Goal: Complete application form

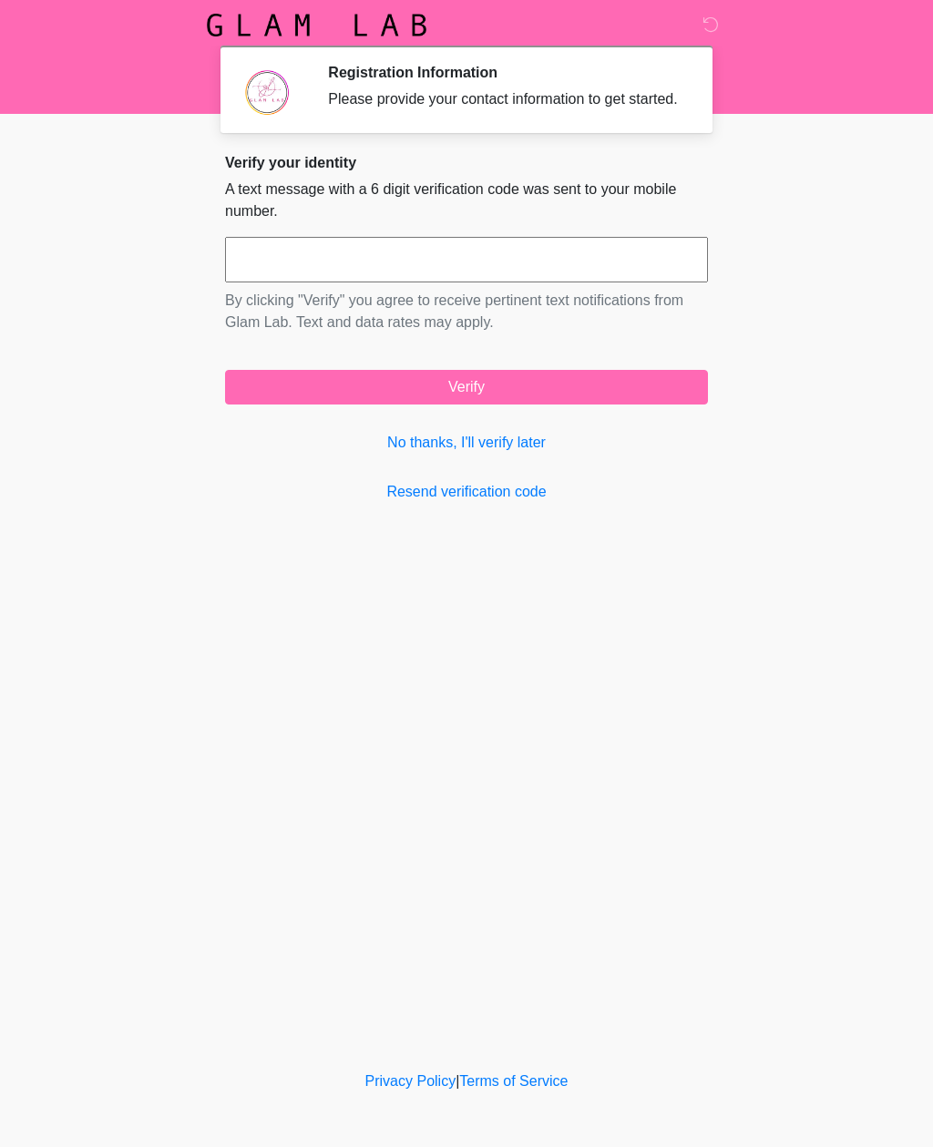
click at [640, 272] on input "text" at bounding box center [466, 260] width 483 height 46
type input "******"
click at [543, 404] on button "Verify" at bounding box center [466, 387] width 483 height 35
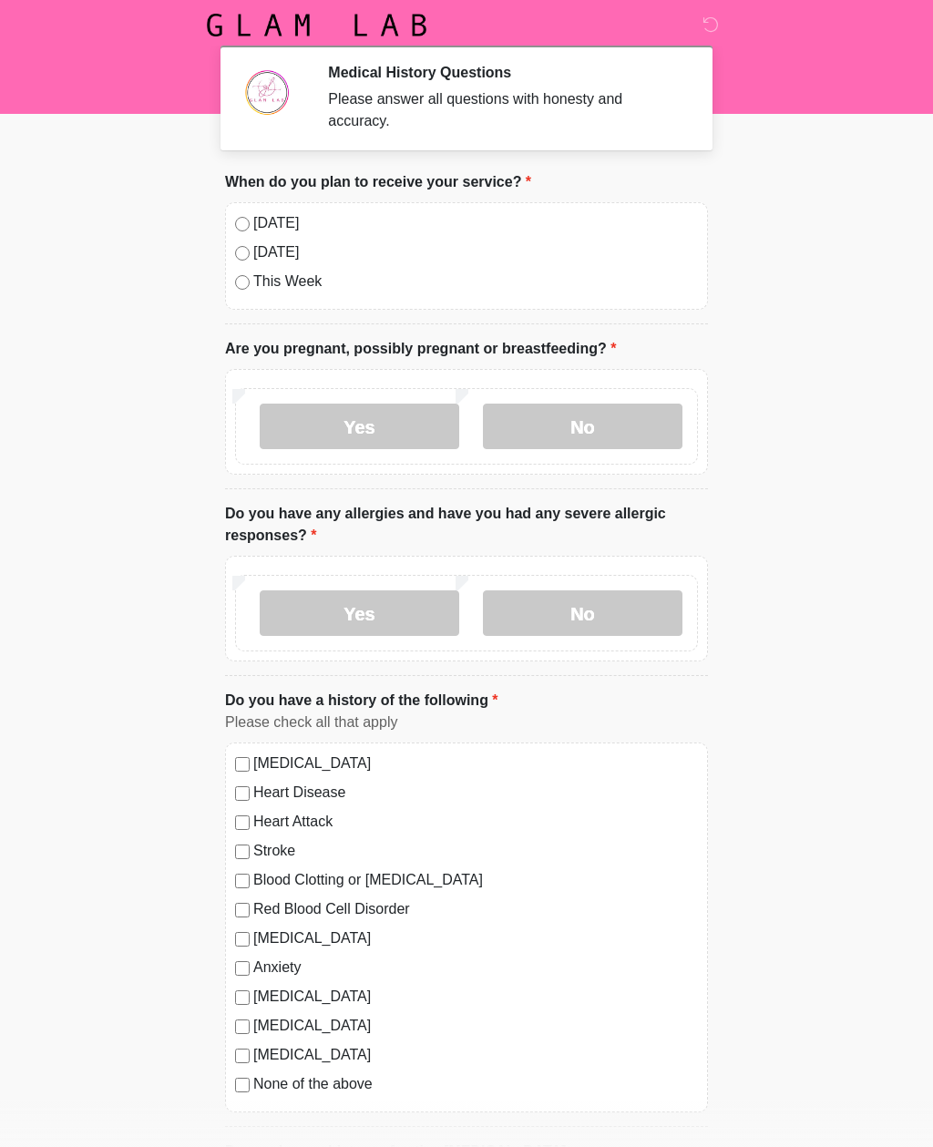
click at [612, 434] on label "No" at bounding box center [582, 426] width 199 height 46
click at [597, 603] on label "No" at bounding box center [582, 613] width 199 height 46
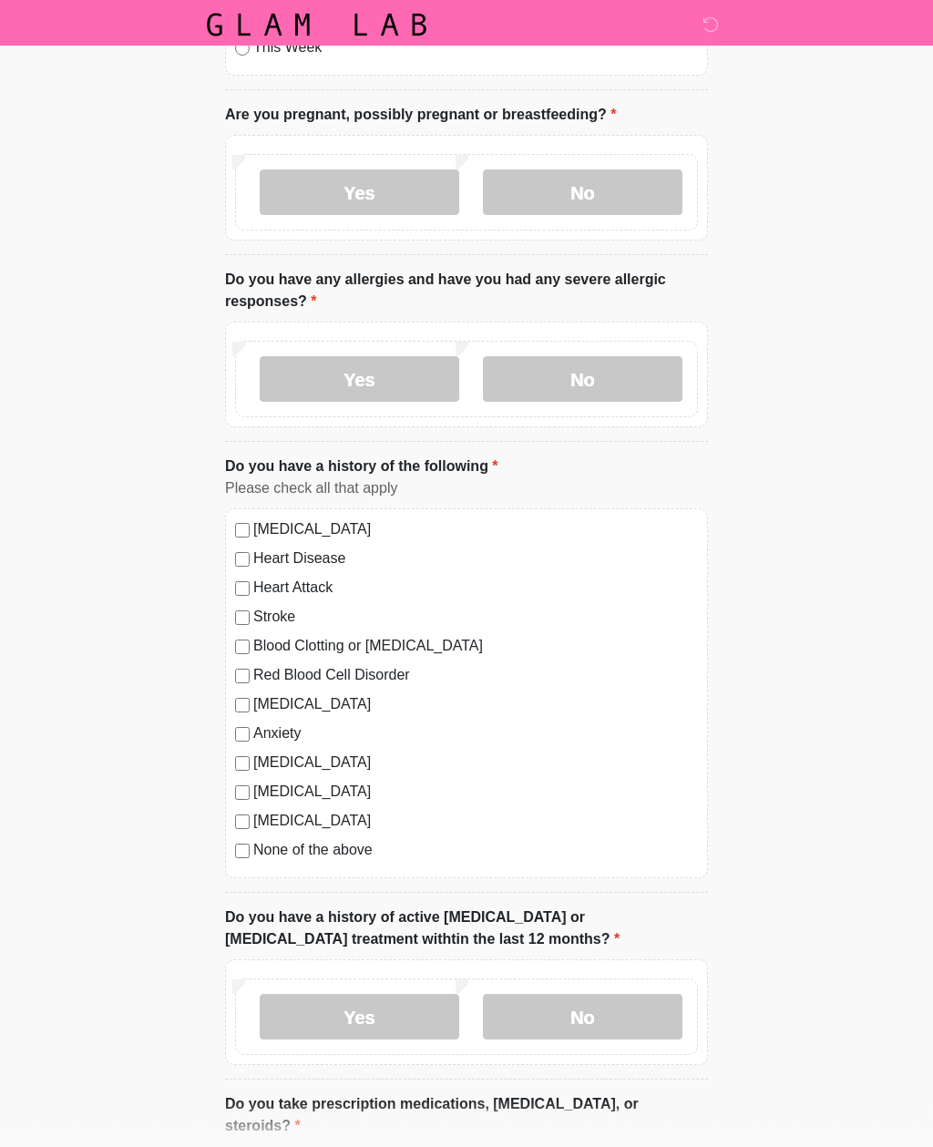
scroll to position [234, 0]
click at [256, 845] on label "None of the above" at bounding box center [475, 850] width 444 height 22
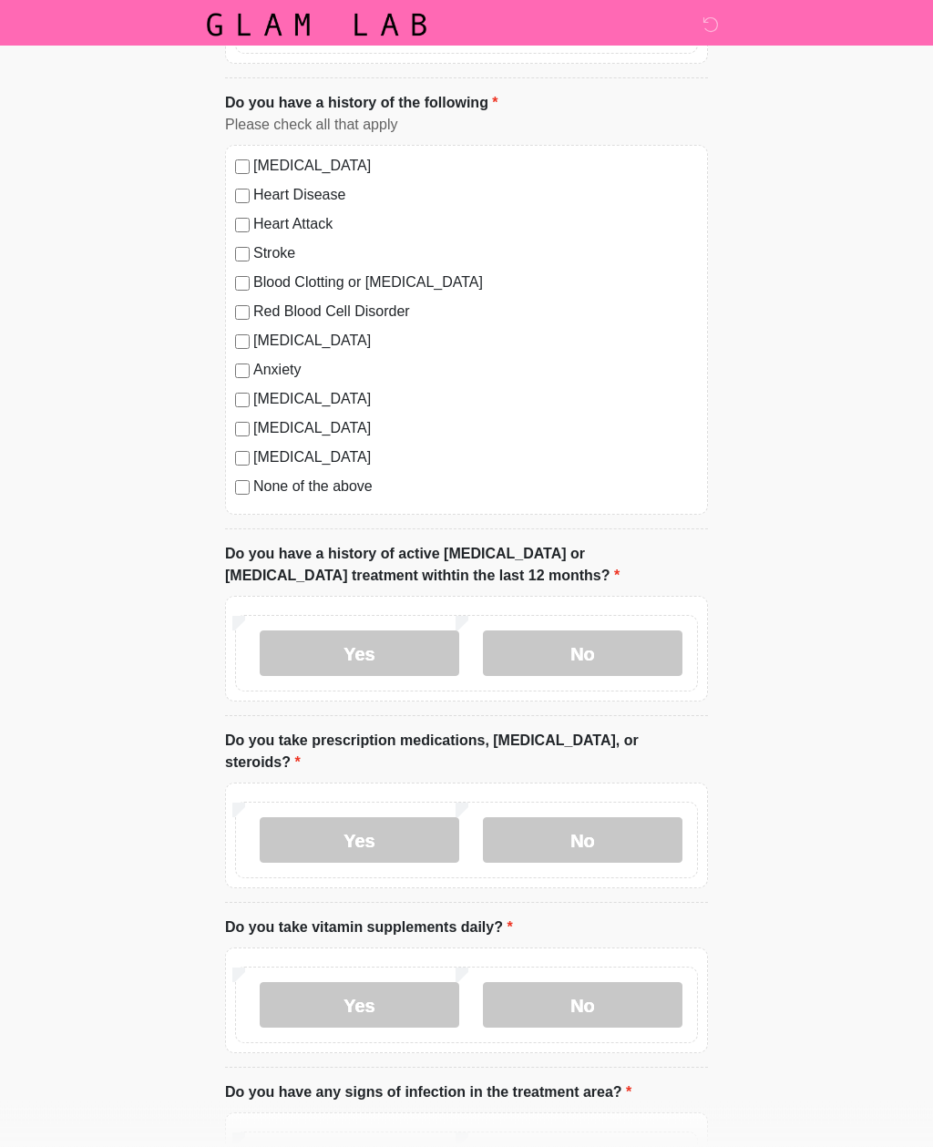
scroll to position [610, 0]
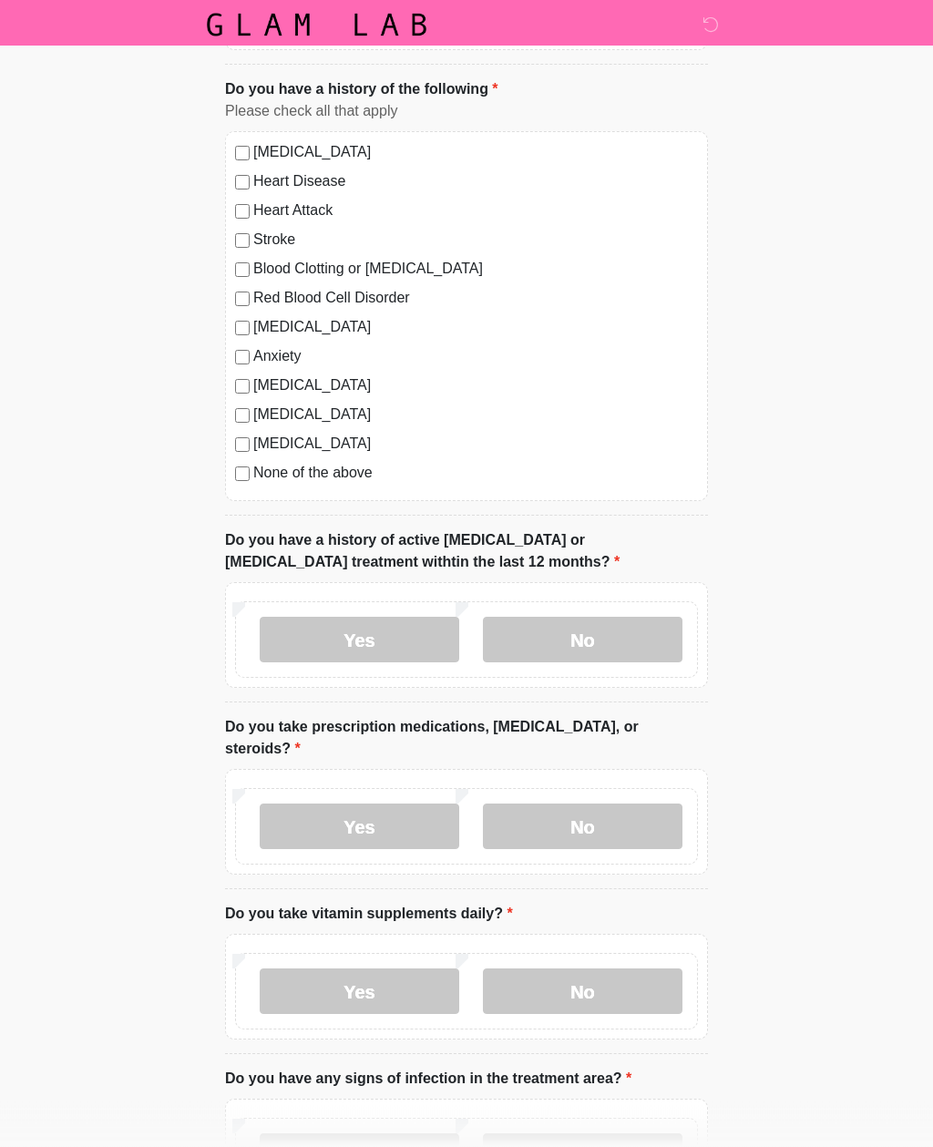
click at [621, 628] on label "No" at bounding box center [582, 640] width 199 height 46
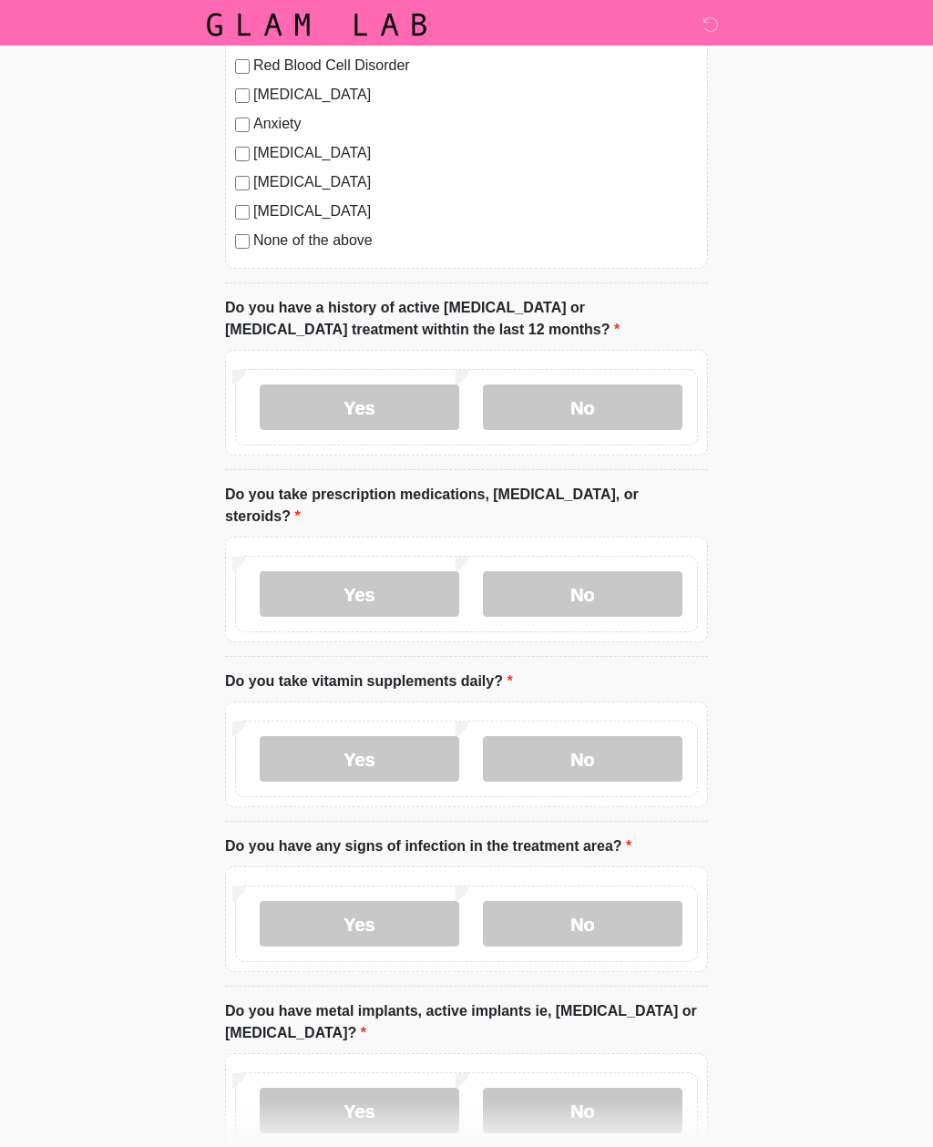
scroll to position [842, 0]
click at [366, 572] on label "Yes" at bounding box center [359, 595] width 199 height 46
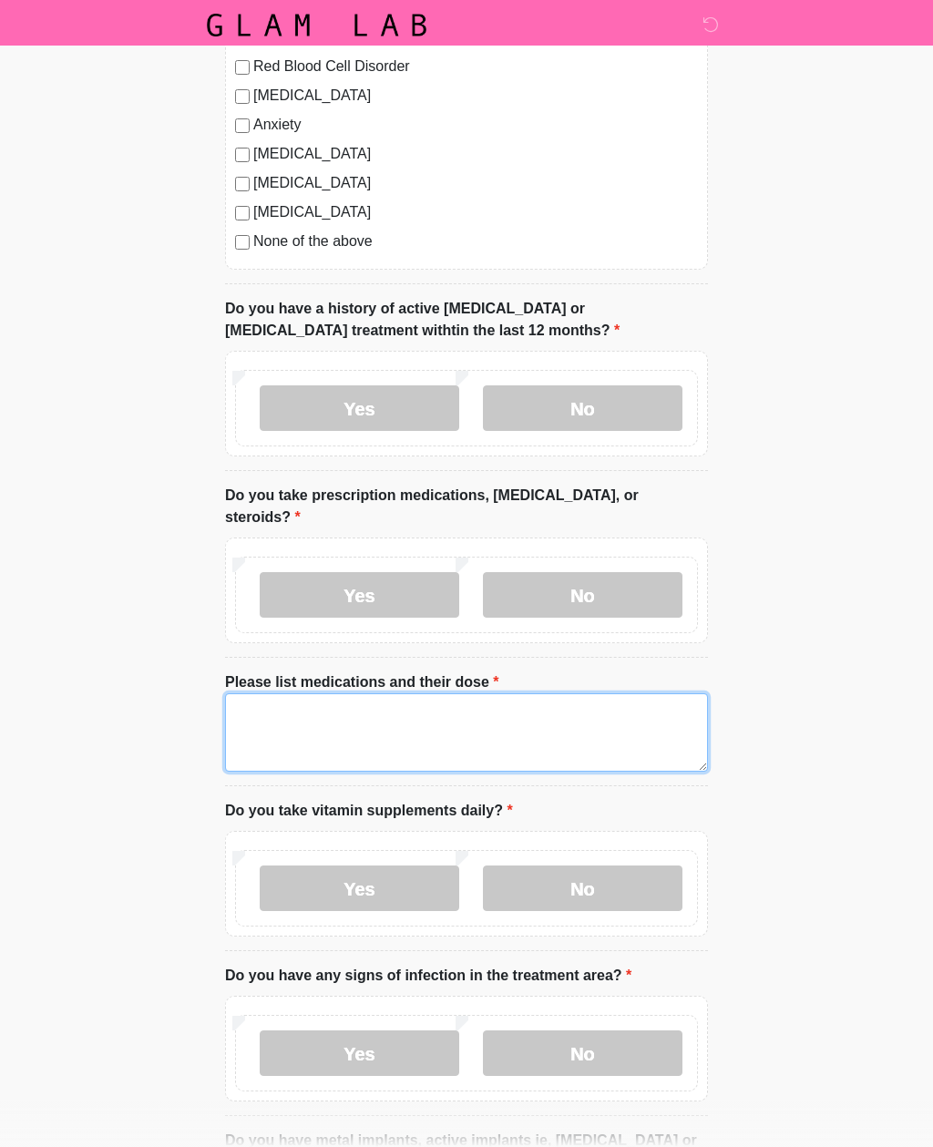
click at [557, 708] on textarea "Please list medications and their dose" at bounding box center [466, 732] width 483 height 78
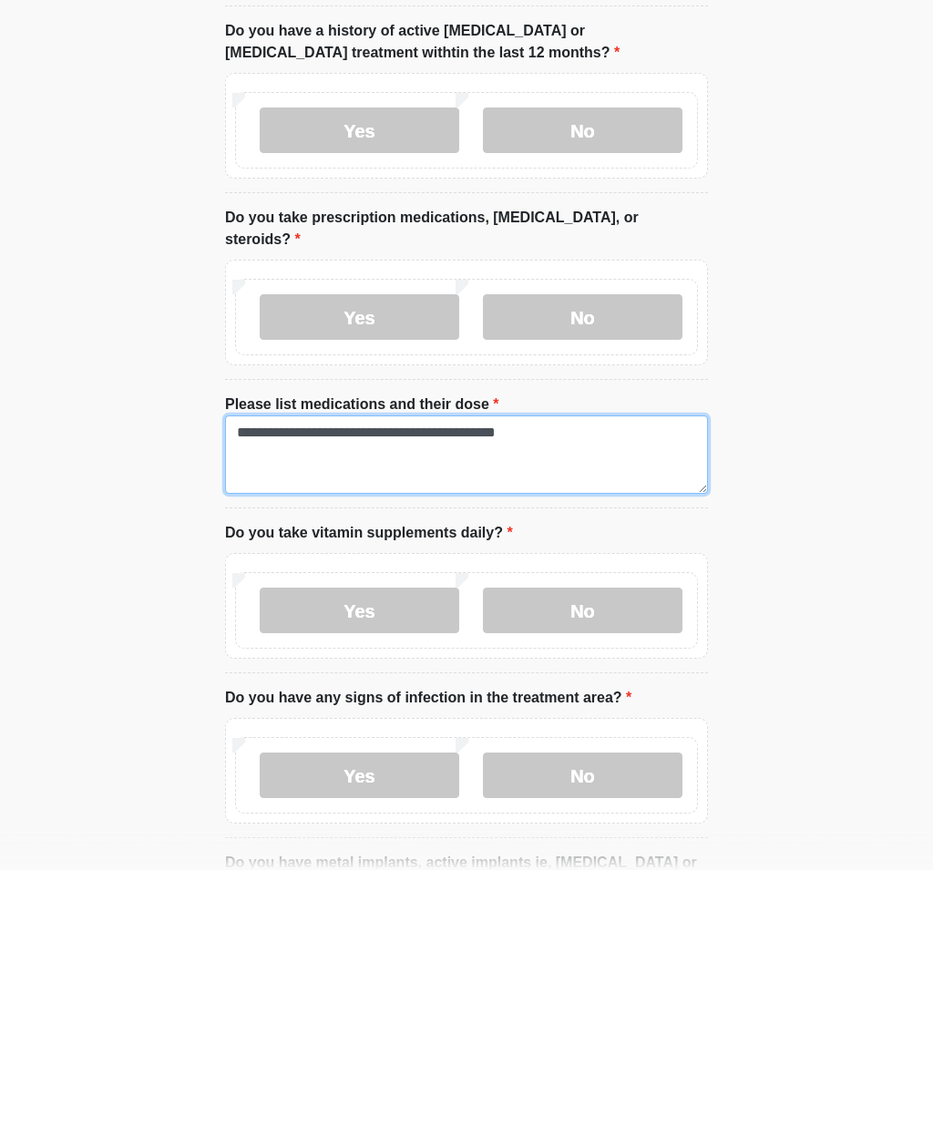
type textarea "**********"
click at [624, 865] on label "No" at bounding box center [582, 888] width 199 height 46
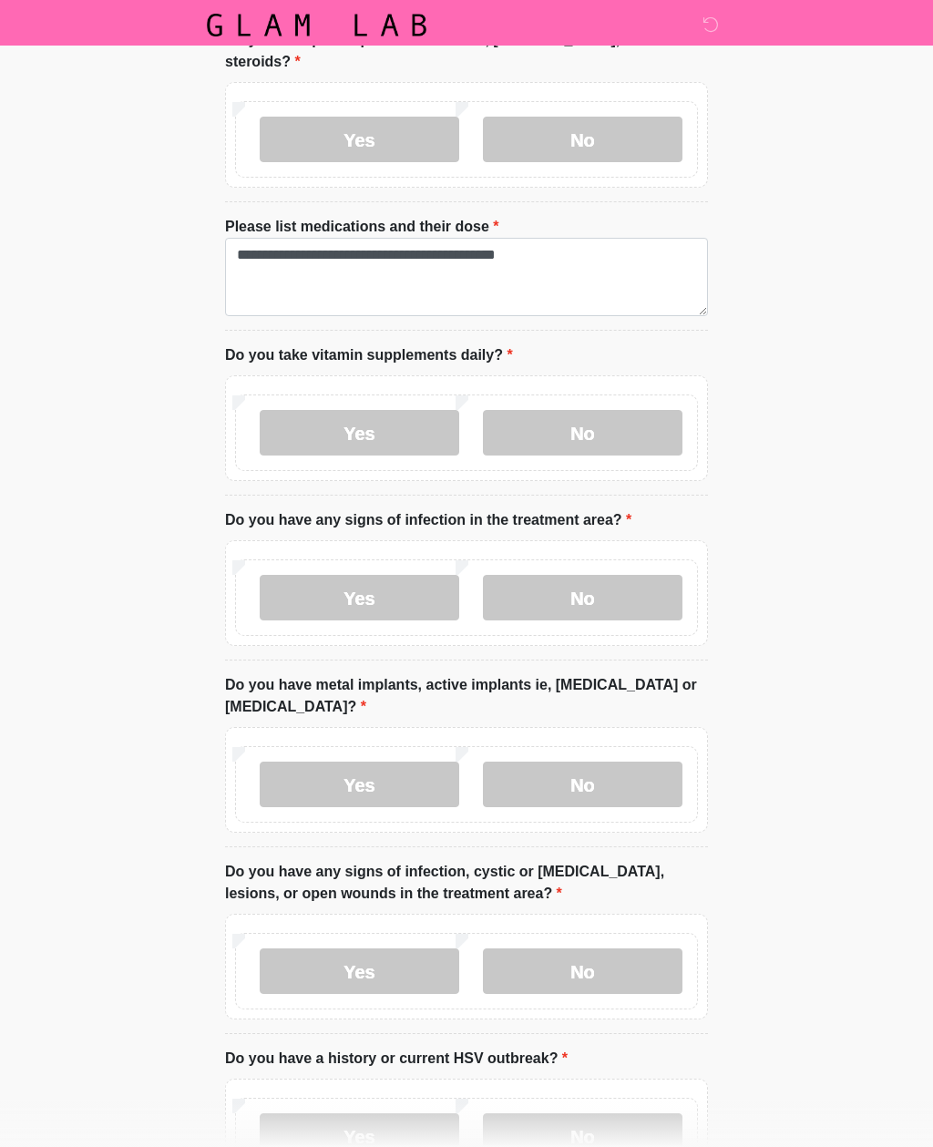
scroll to position [1299, 0]
click at [590, 593] on label "No" at bounding box center [582, 597] width 199 height 46
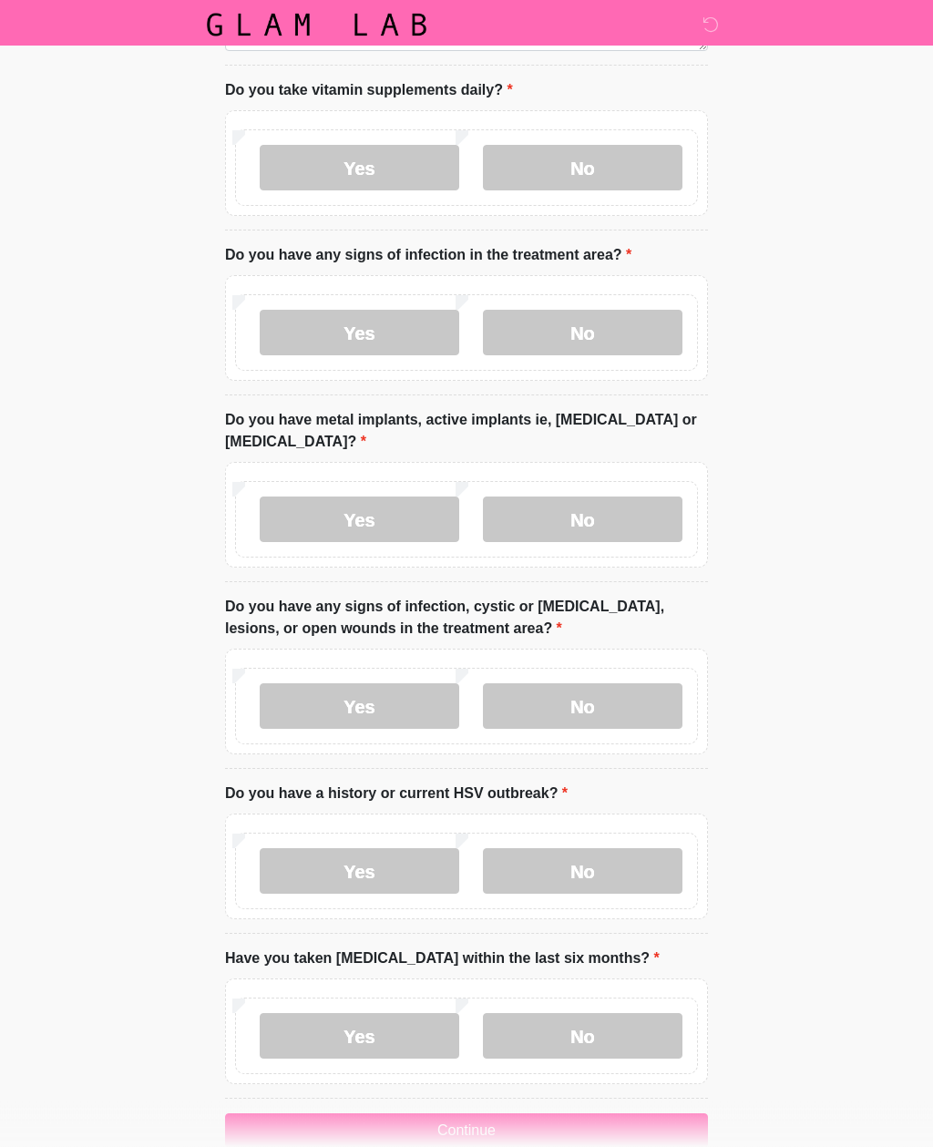
scroll to position [1563, 0]
click at [578, 496] on label "No" at bounding box center [582, 519] width 199 height 46
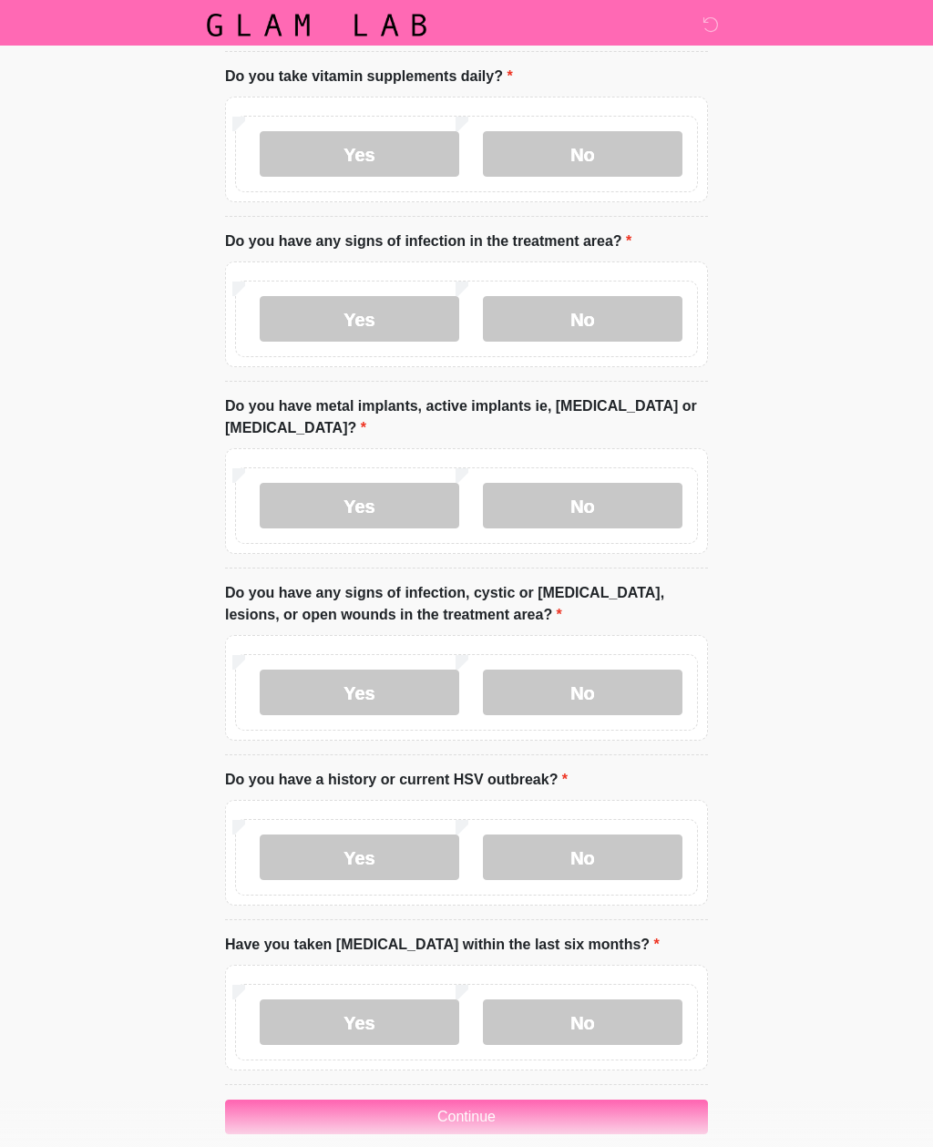
click at [362, 675] on label "Yes" at bounding box center [359, 692] width 199 height 46
click at [631, 834] on label "No" at bounding box center [582, 857] width 199 height 46
click at [629, 1002] on label "No" at bounding box center [582, 1022] width 199 height 46
click at [584, 1099] on button "Continue" at bounding box center [466, 1116] width 483 height 35
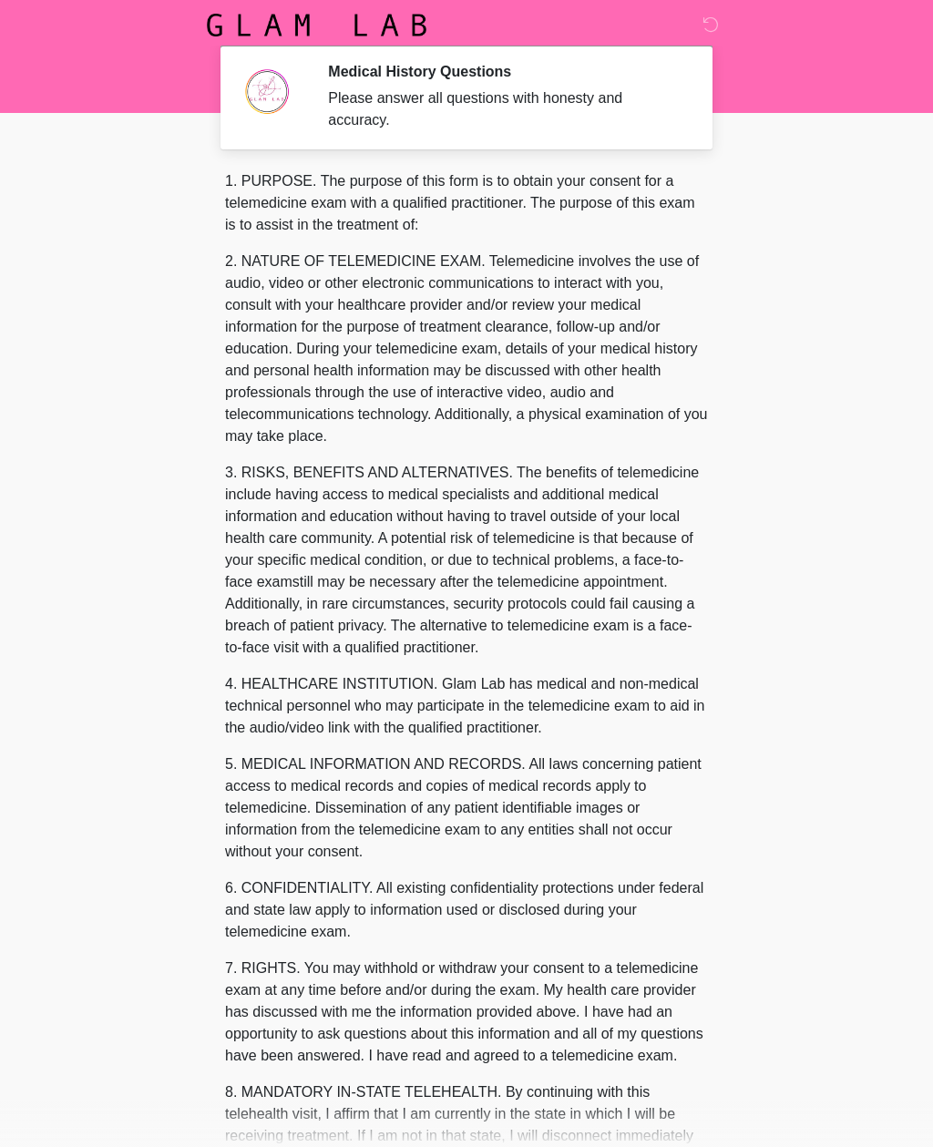
scroll to position [0, 0]
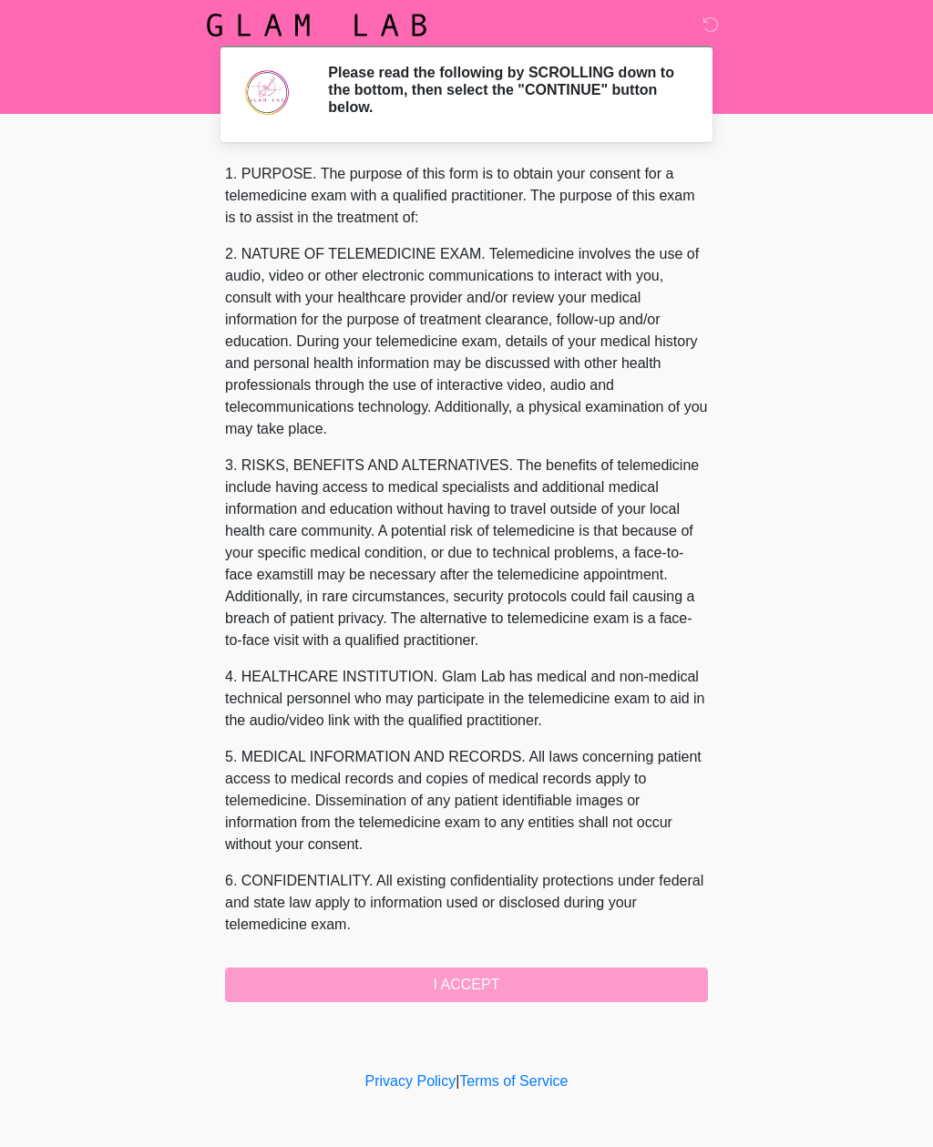
click at [588, 976] on div "1. PURPOSE. The purpose of this form is to obtain your consent for a telemedici…" at bounding box center [466, 582] width 483 height 839
click at [533, 981] on div "1. PURPOSE. The purpose of this form is to obtain your consent for a telemedici…" at bounding box center [466, 582] width 483 height 839
click at [573, 104] on h2 "Please read the following by SCROLLING down to the bottom, then select the "CON…" at bounding box center [504, 90] width 352 height 53
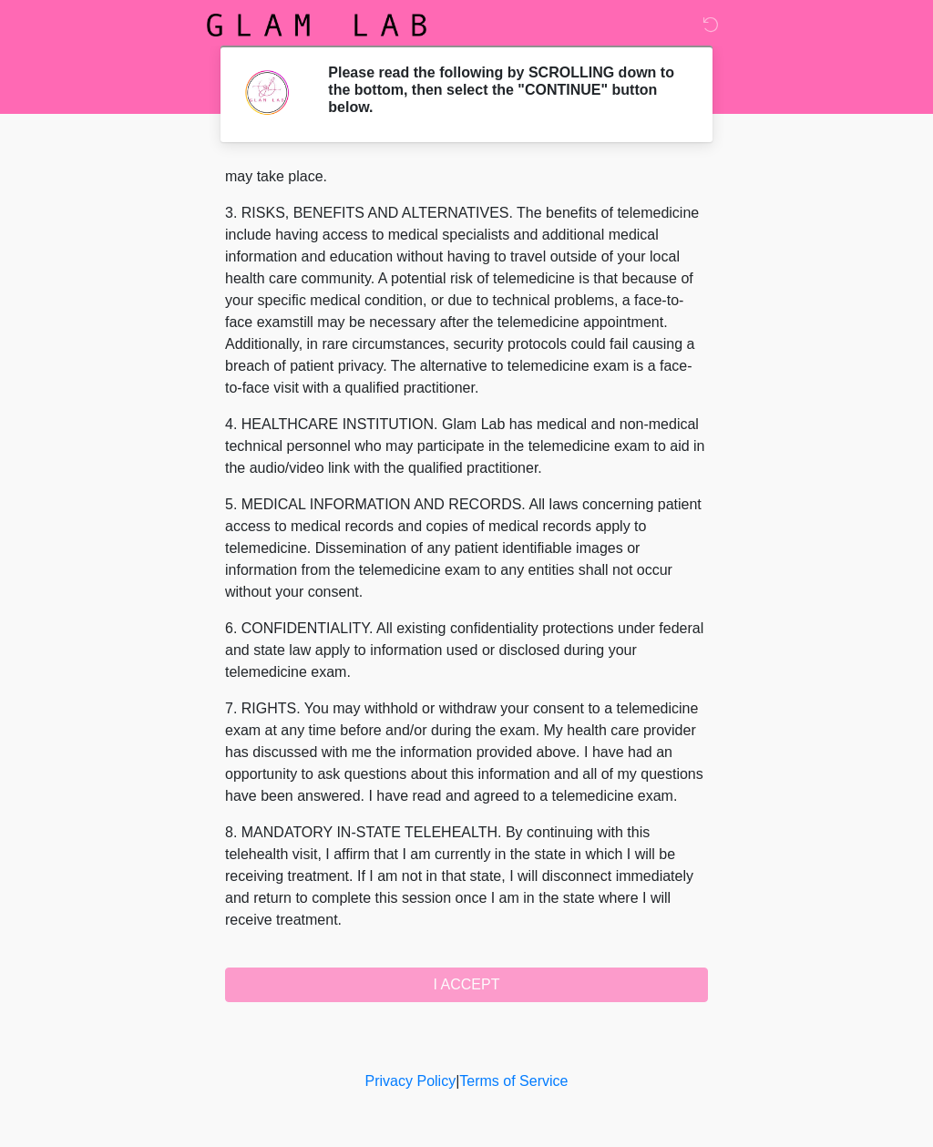
scroll to position [274, 0]
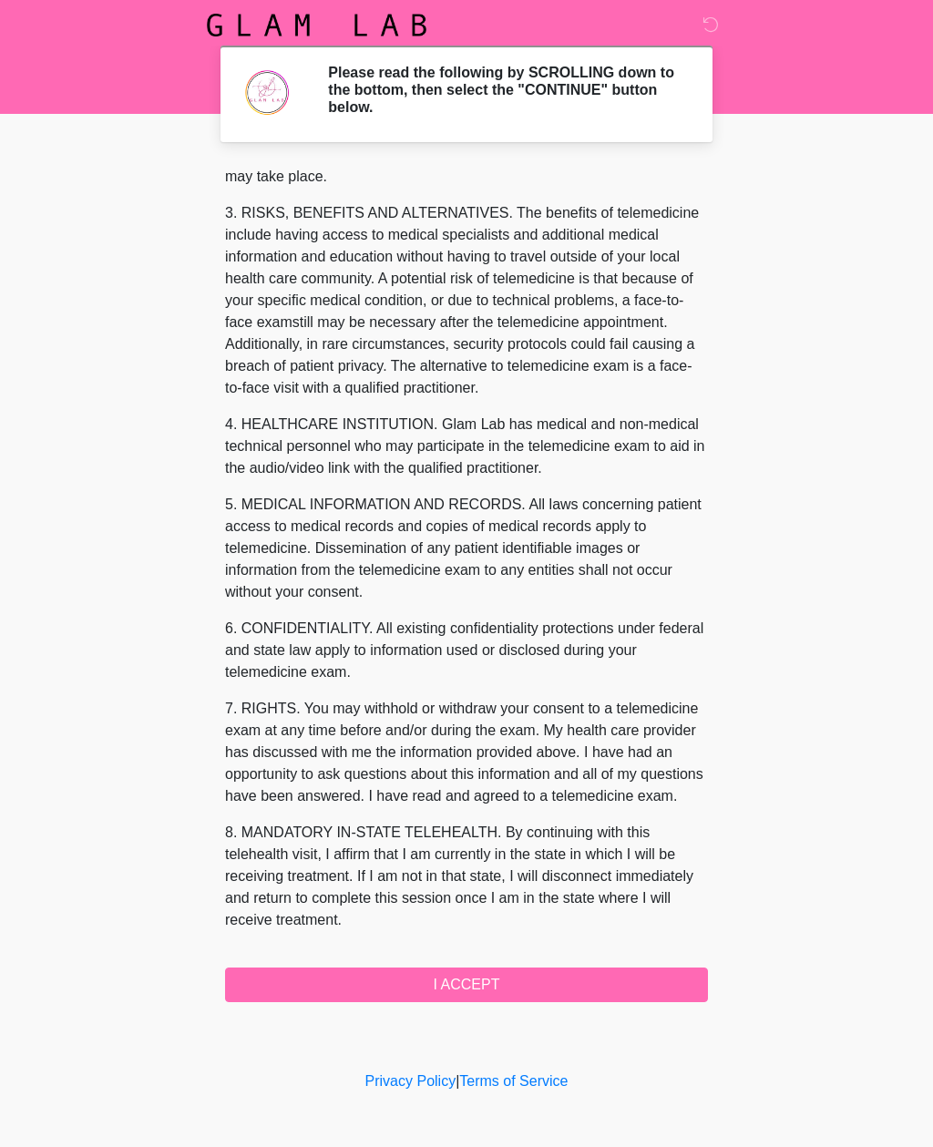
click at [536, 976] on button "I ACCEPT" at bounding box center [466, 984] width 483 height 35
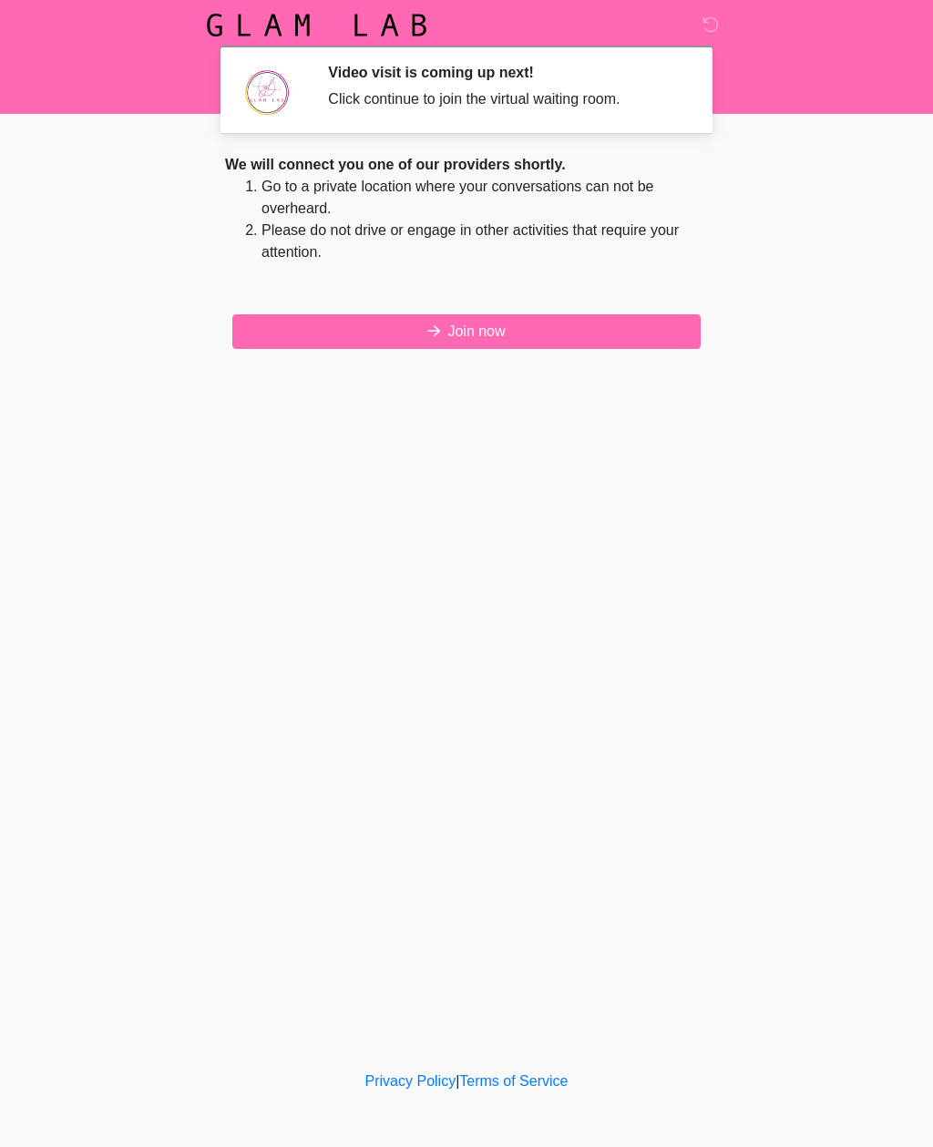
click at [555, 325] on button "Join now" at bounding box center [466, 331] width 468 height 35
